Goal: Transaction & Acquisition: Download file/media

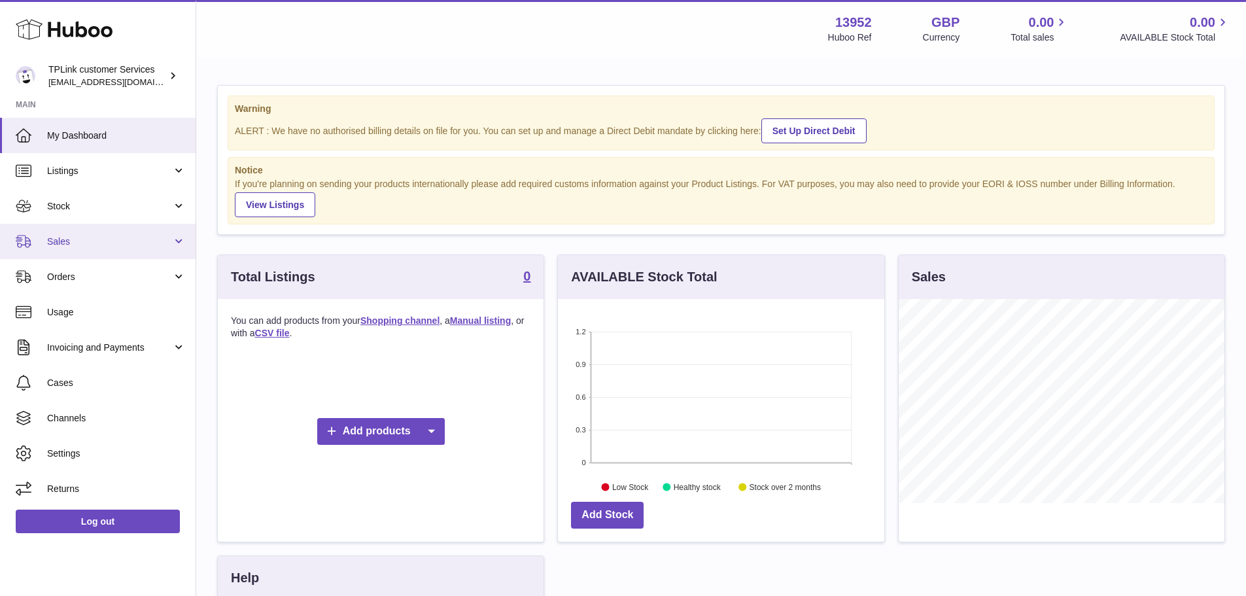
scroll to position [204, 326]
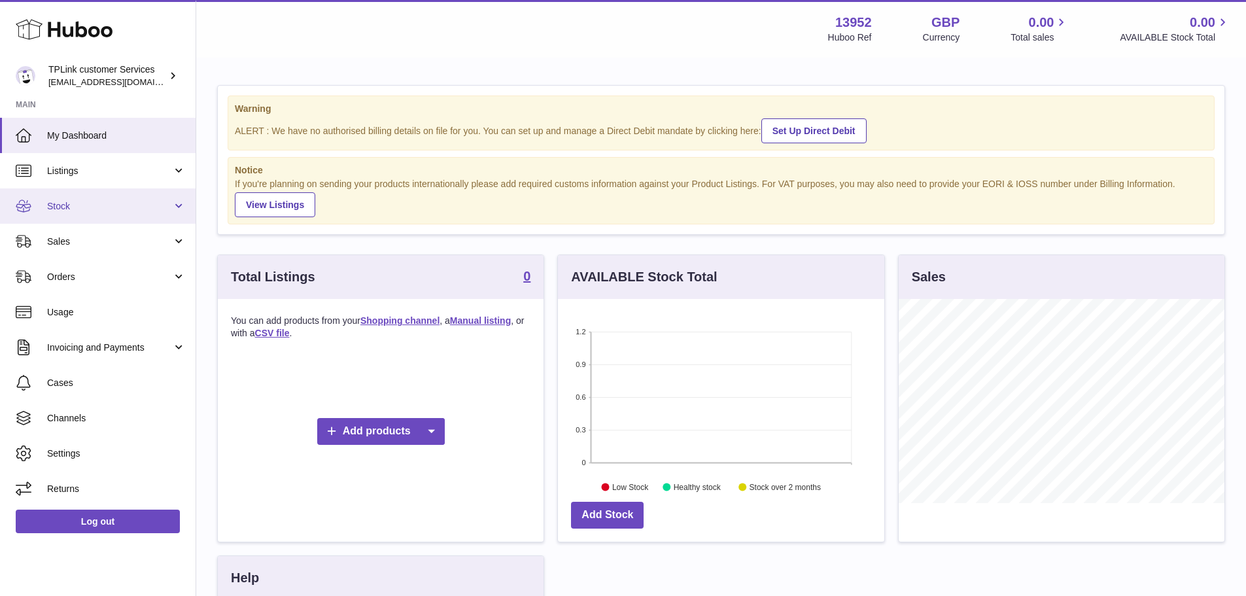
click at [129, 207] on span "Stock" at bounding box center [109, 206] width 125 height 12
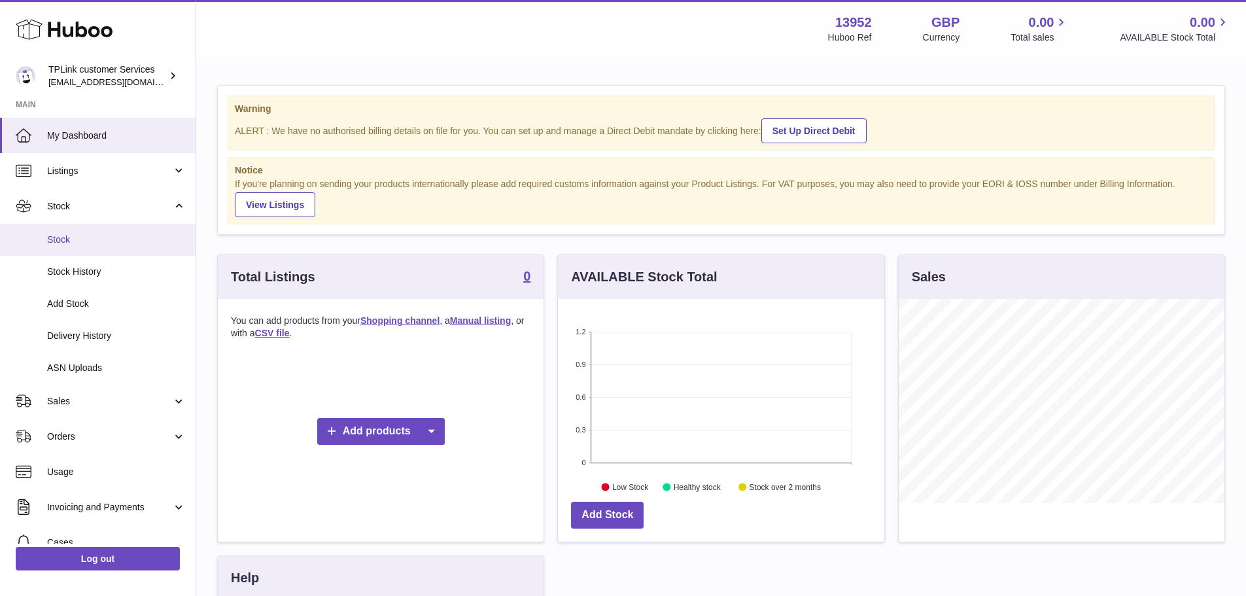
click at [107, 236] on span "Stock" at bounding box center [116, 240] width 139 height 12
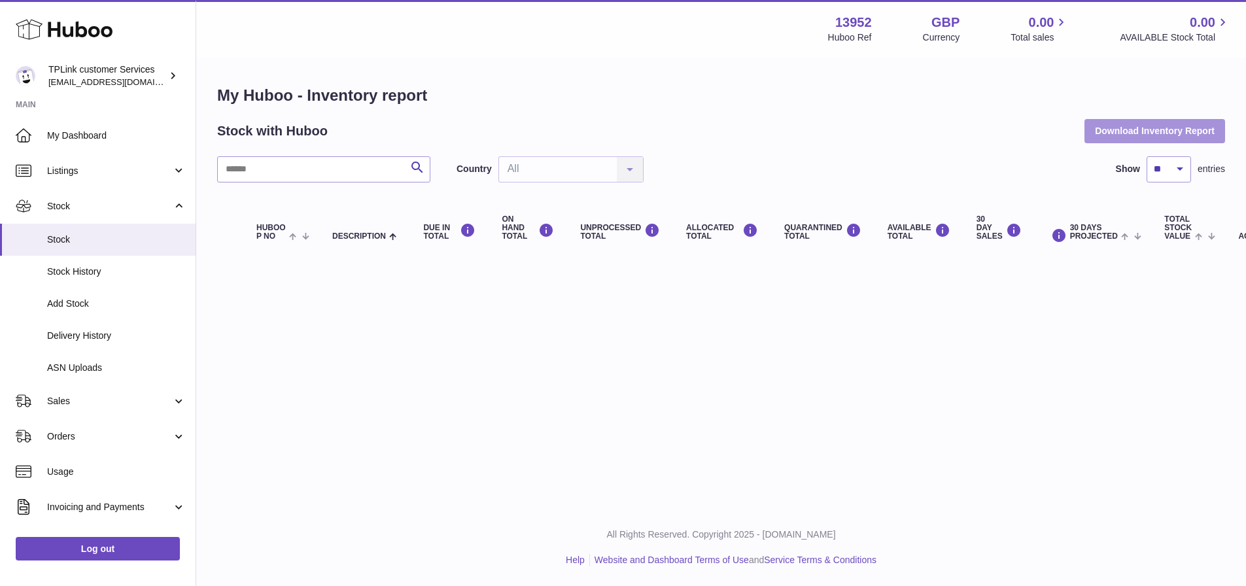
click at [1159, 133] on button "Download Inventory Report" at bounding box center [1155, 131] width 141 height 24
drag, startPoint x: 937, startPoint y: 345, endPoint x: 1255, endPoint y: 339, distance: 318.0
click at [1246, 339] on html ".st0{fill:#141414;}" at bounding box center [623, 293] width 1246 height 586
click at [921, 339] on div "Menu Huboo 13952 Huboo Ref GBP Currency 0.00 Total sales 0.00 AVAILABLE Stock T…" at bounding box center [721, 254] width 1050 height 509
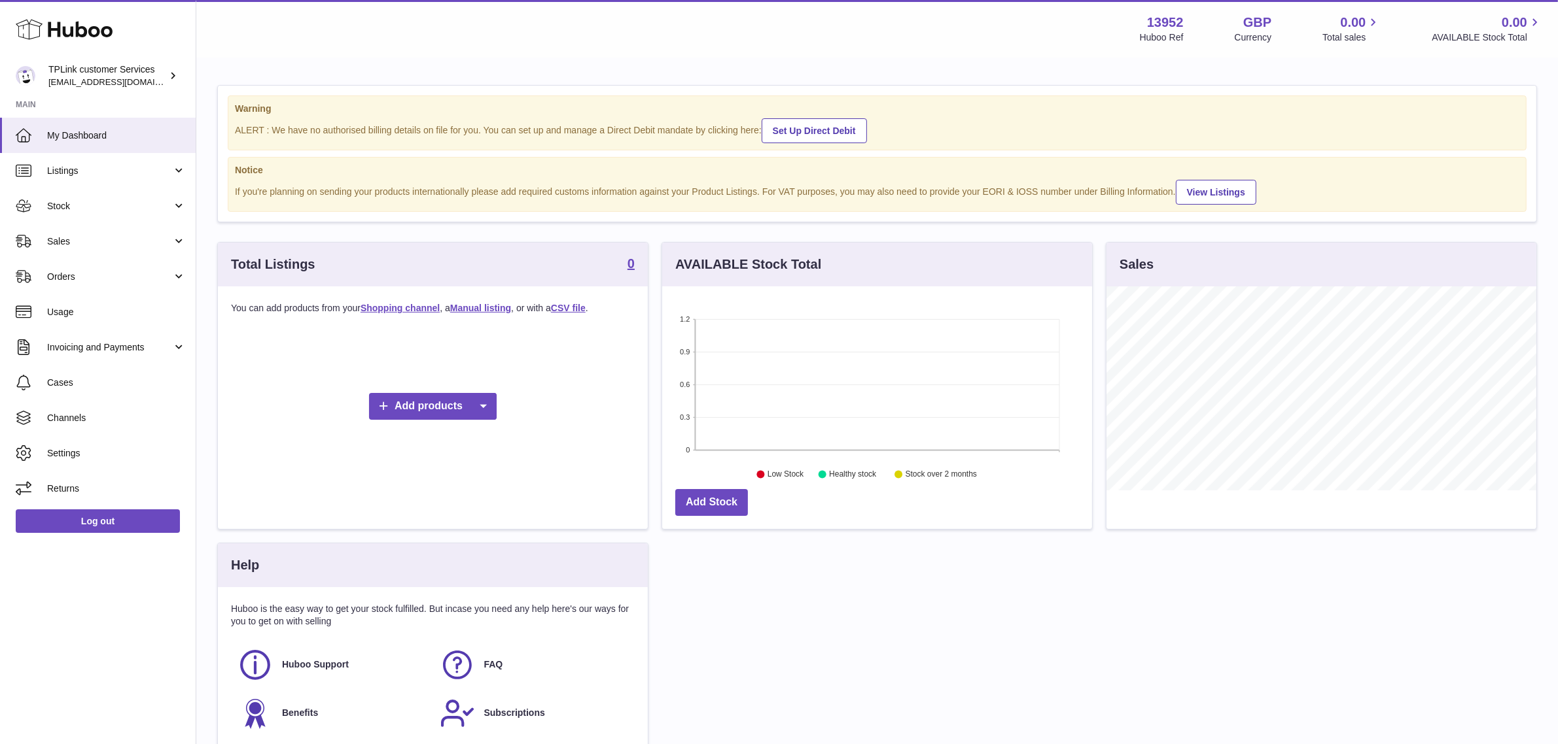
scroll to position [203, 430]
